Goal: Information Seeking & Learning: Check status

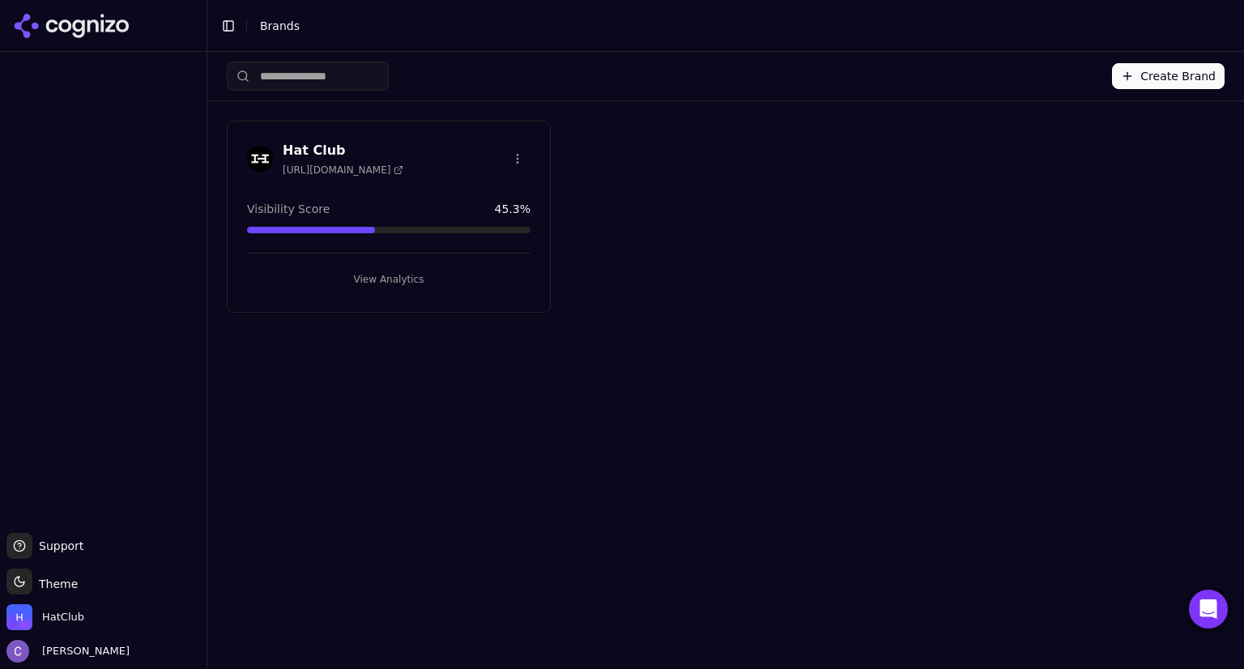
click at [384, 283] on button "View Analytics" at bounding box center [388, 279] width 283 height 26
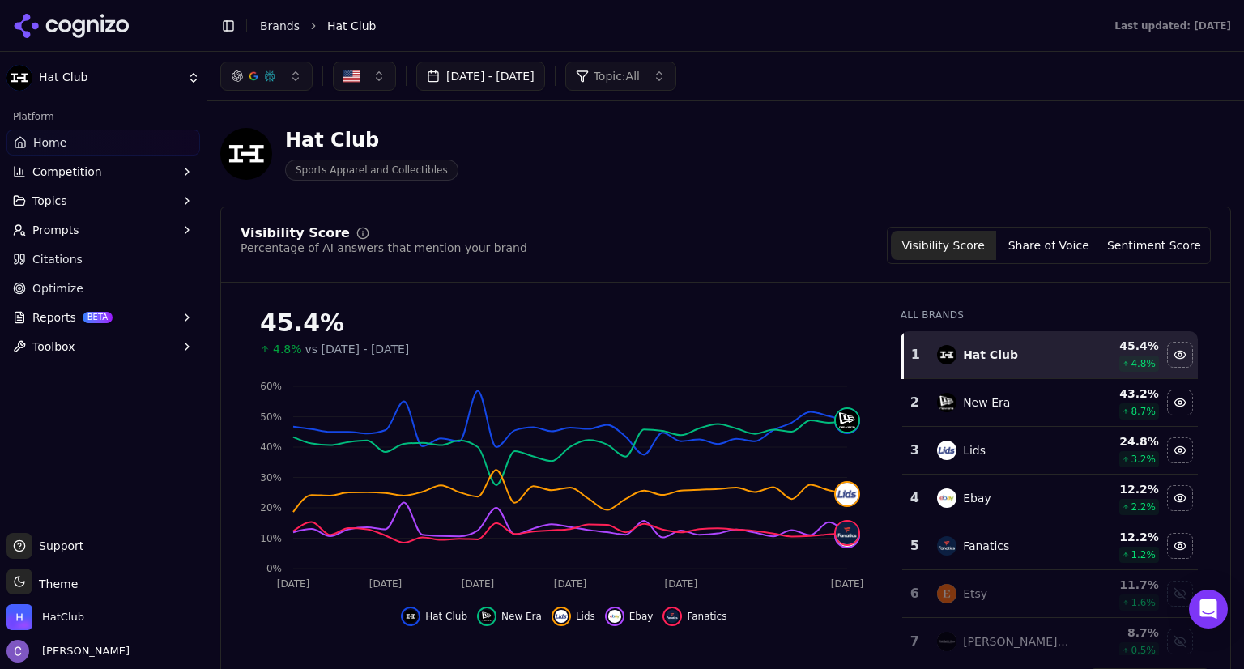
click at [545, 72] on button "[DATE] - [DATE]" at bounding box center [480, 76] width 129 height 29
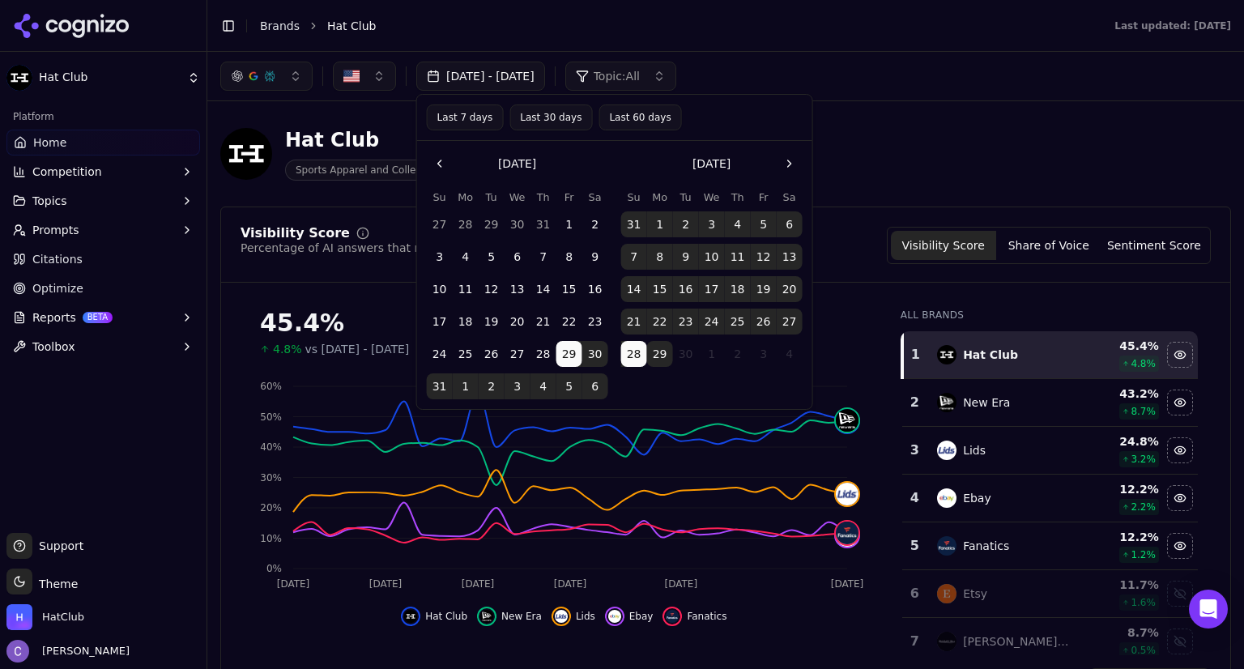
click at [551, 117] on button "Last 30 days" at bounding box center [550, 117] width 83 height 26
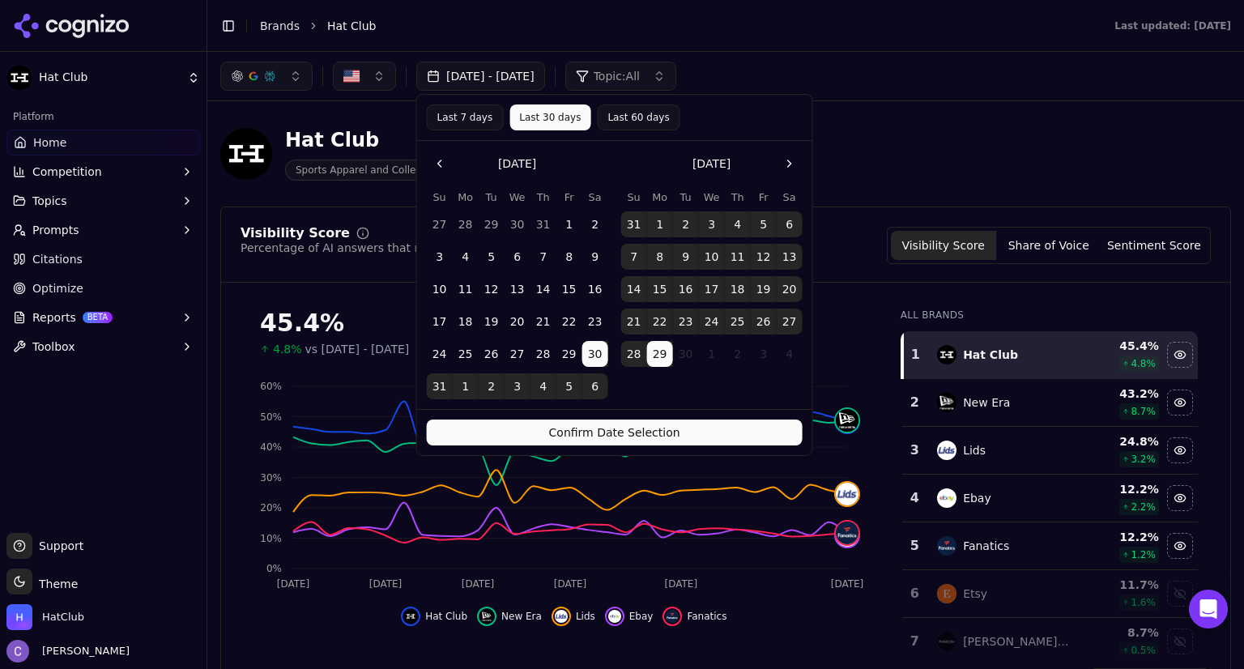
click at [715, 430] on button "Confirm Date Selection" at bounding box center [615, 432] width 376 height 26
